Goal: Task Accomplishment & Management: Manage account settings

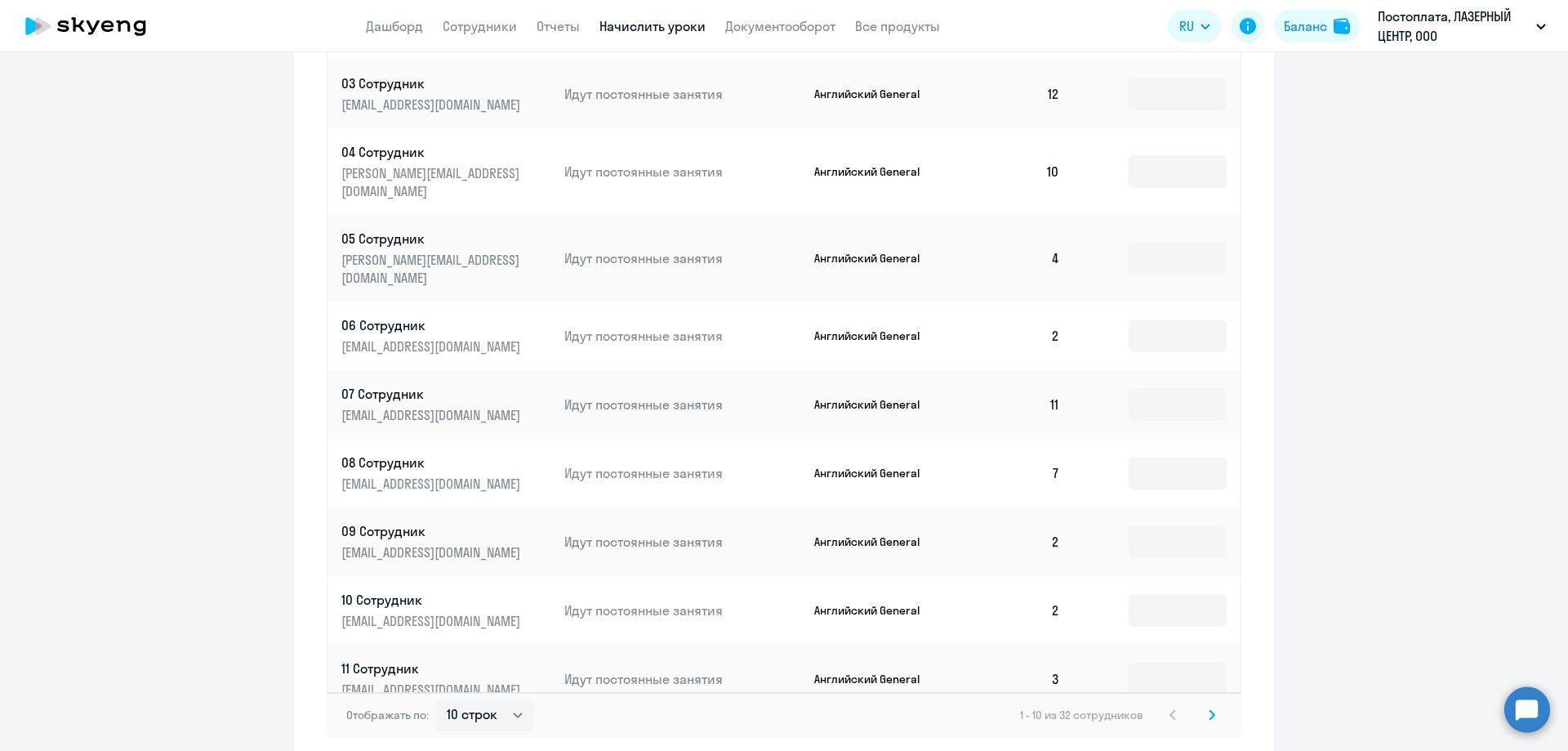
scroll to position [735, 0]
click at [493, 698] on select "10 строк 30 строк 50 строк" at bounding box center [484, 713] width 98 height 33
select select "50"
click at [435, 697] on select "10 строк 30 строк 50 строк" at bounding box center [484, 713] width 98 height 33
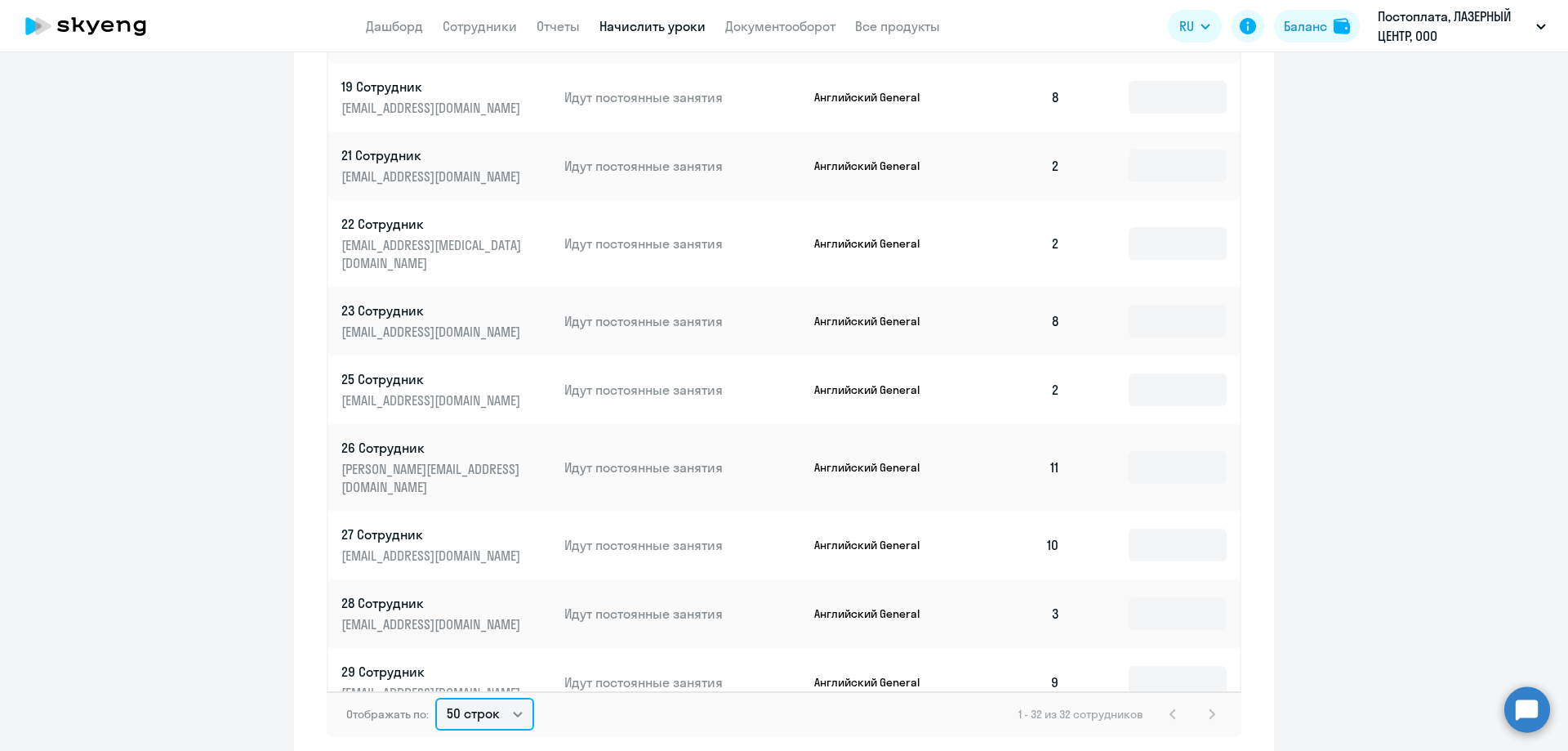
scroll to position [1087, 0]
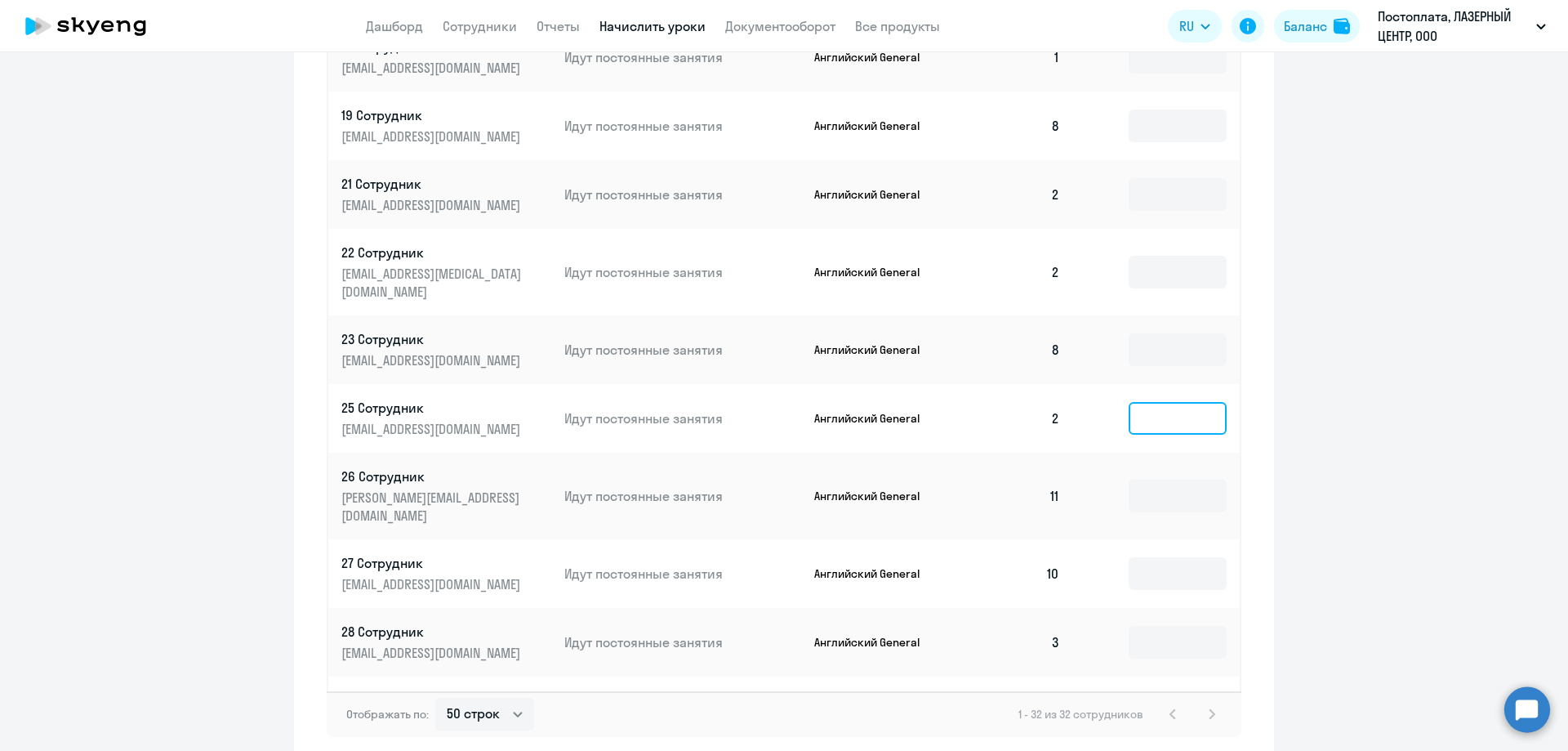
click at [1162, 402] on input at bounding box center [1177, 418] width 98 height 33
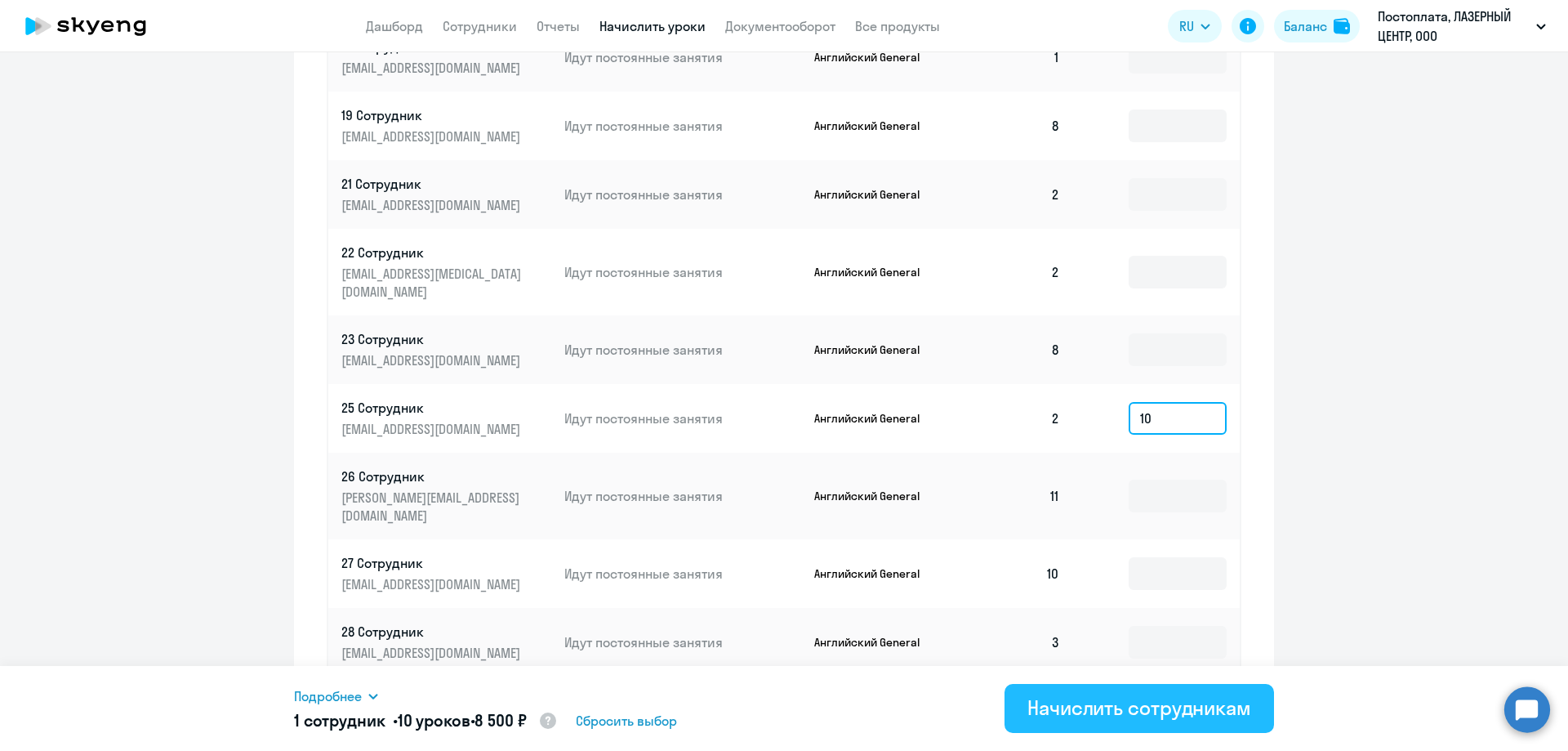
type input "10"
click at [1068, 700] on div "Начислить сотрудникам" at bounding box center [1138, 707] width 223 height 26
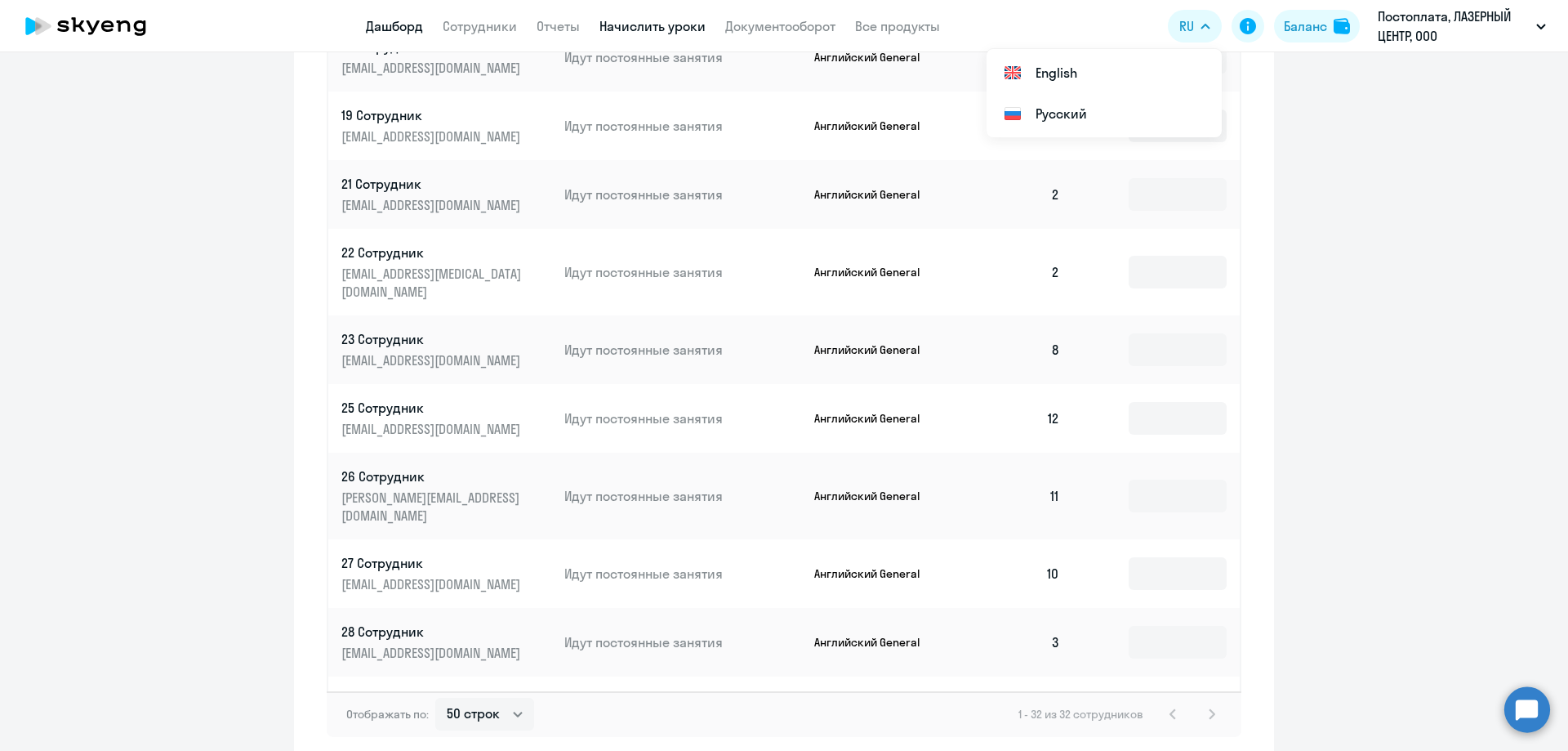
click at [378, 27] on link "Дашборд" at bounding box center [394, 26] width 58 height 16
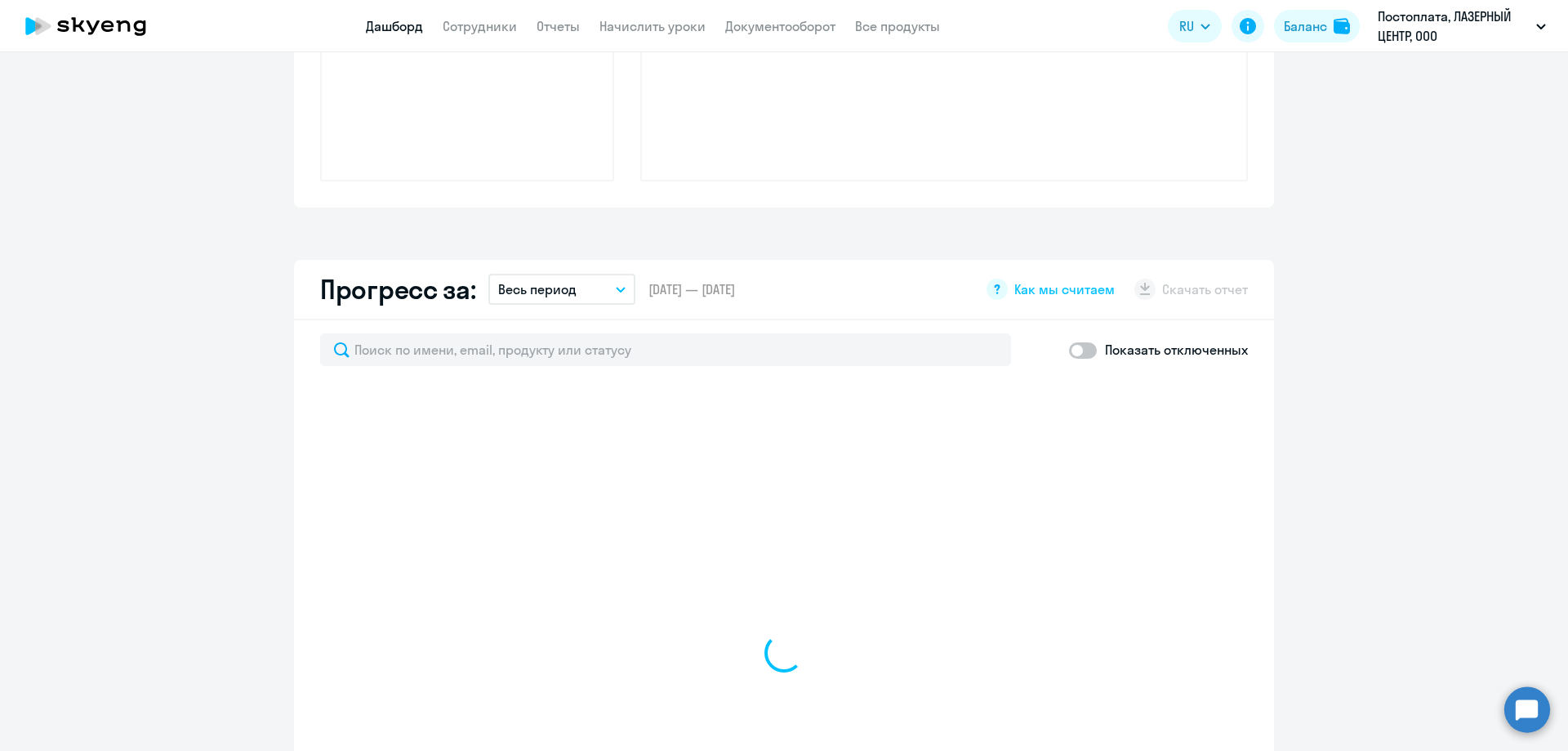
scroll to position [849, 0]
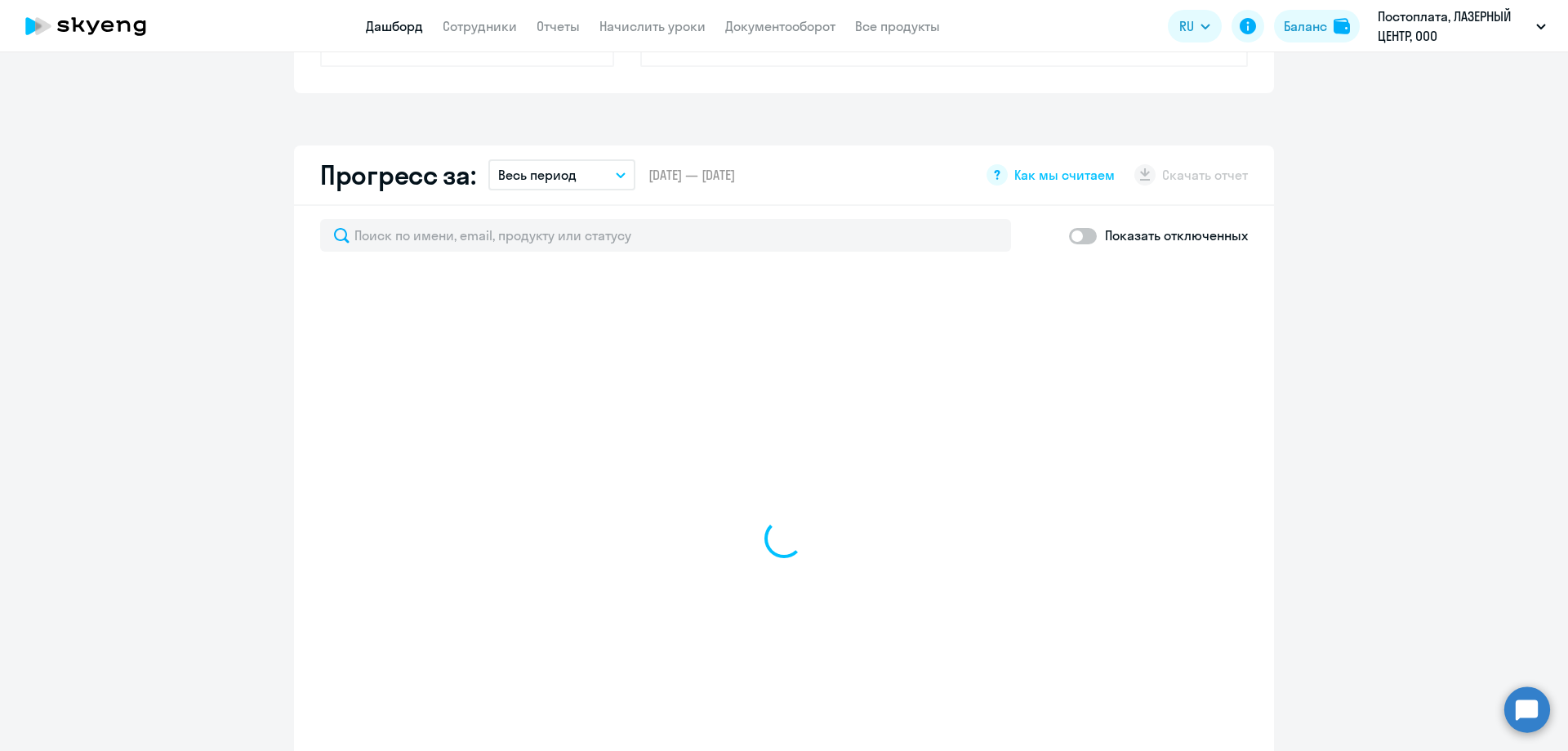
select select "30"
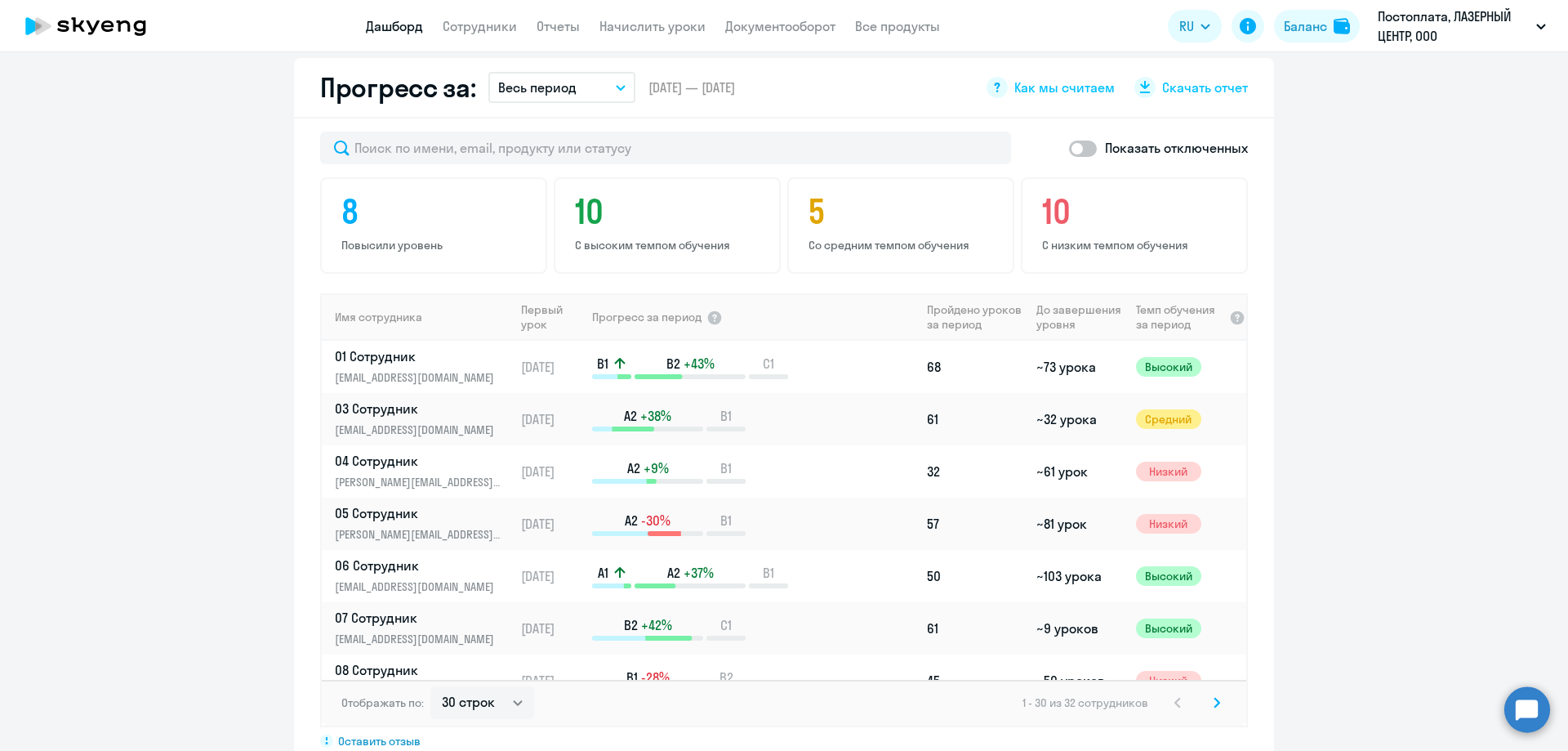
scroll to position [931, 0]
